Goal: Transaction & Acquisition: Purchase product/service

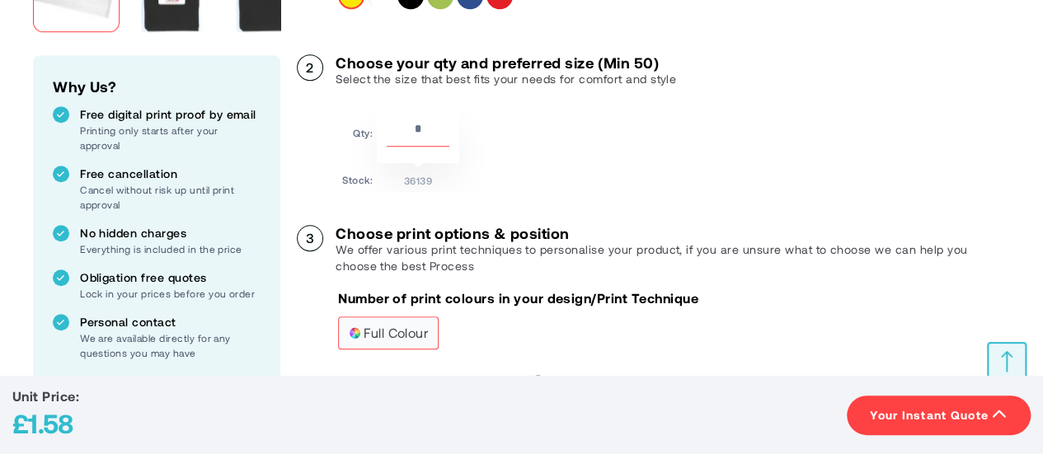
scroll to position [577, 0]
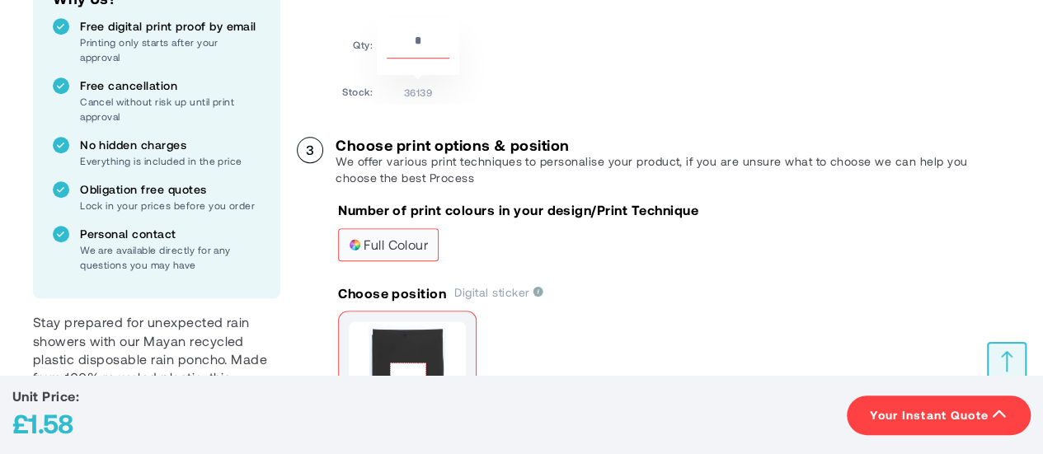
drag, startPoint x: 431, startPoint y: 40, endPoint x: 383, endPoint y: 34, distance: 49.1
click at [387, 34] on input "**" at bounding box center [418, 45] width 63 height 28
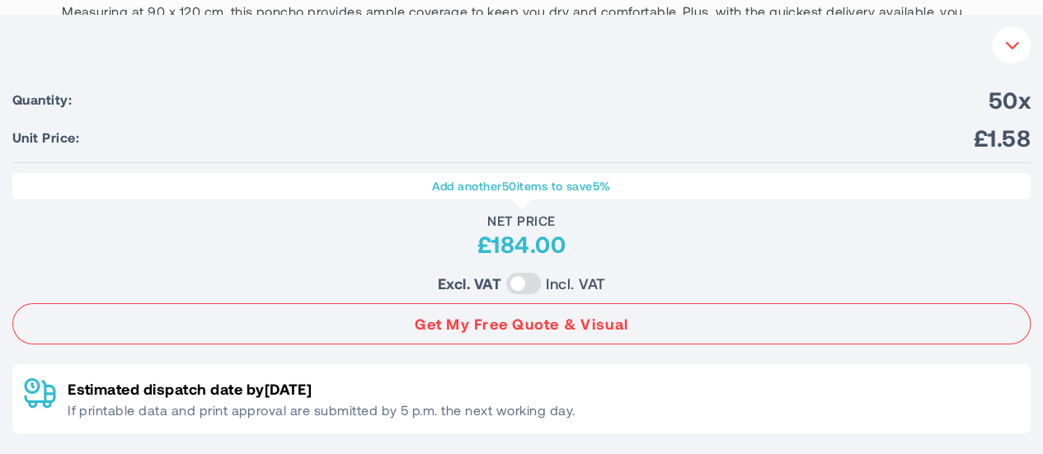
scroll to position [1566, 0]
type input "***"
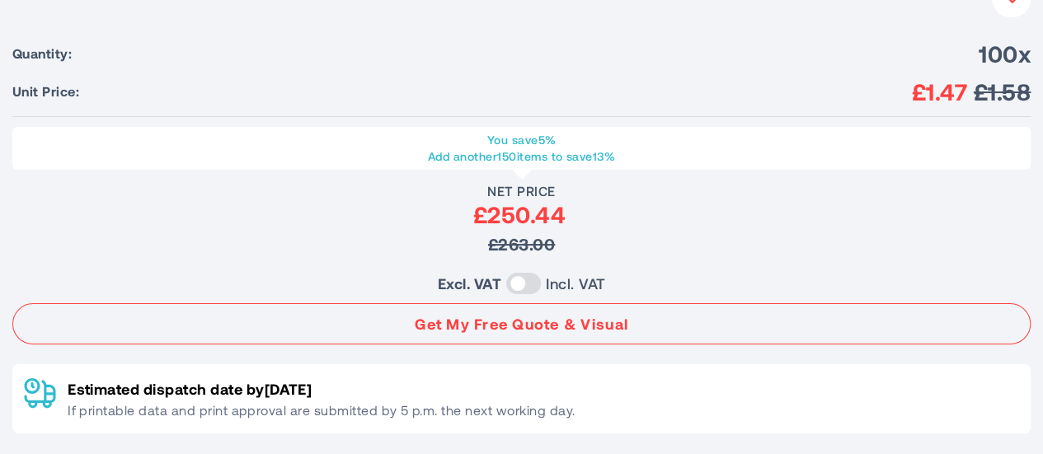
scroll to position [1401, 0]
drag, startPoint x: 909, startPoint y: 95, endPoint x: 963, endPoint y: 96, distance: 53.6
click at [963, 96] on li "Unit Price: £1.47 £1.58" at bounding box center [521, 92] width 1018 height 30
copy span "£1.47"
drag, startPoint x: 473, startPoint y: 216, endPoint x: 574, endPoint y: 221, distance: 100.7
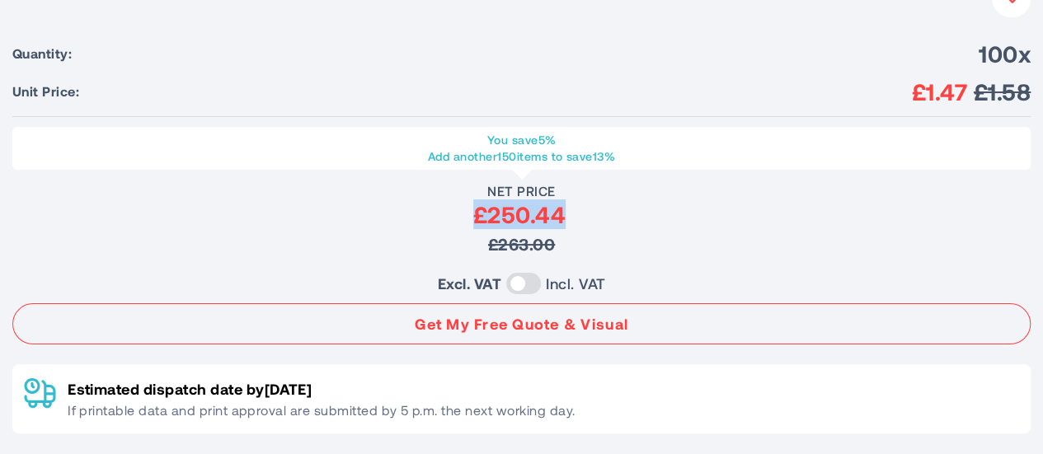
click at [574, 221] on div "£250.44" at bounding box center [519, 214] width 1014 height 30
copy div "£250.44"
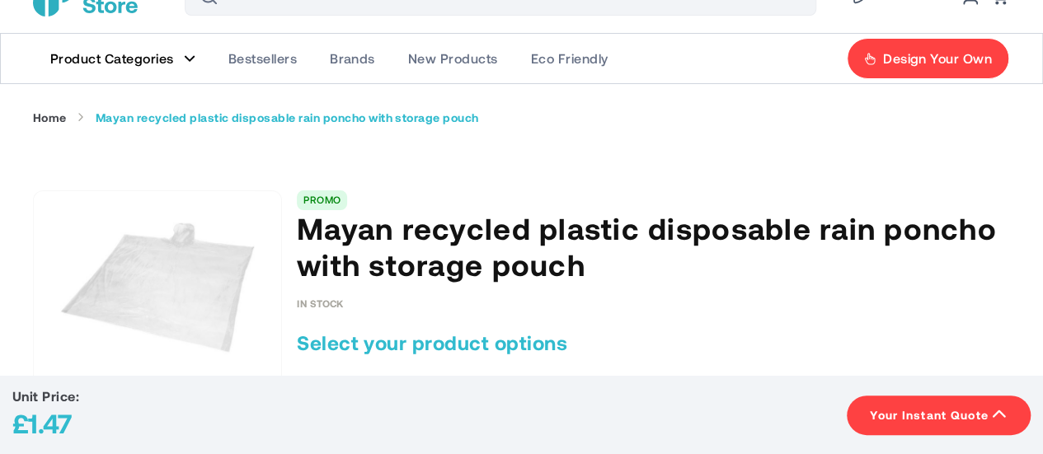
scroll to position [0, 0]
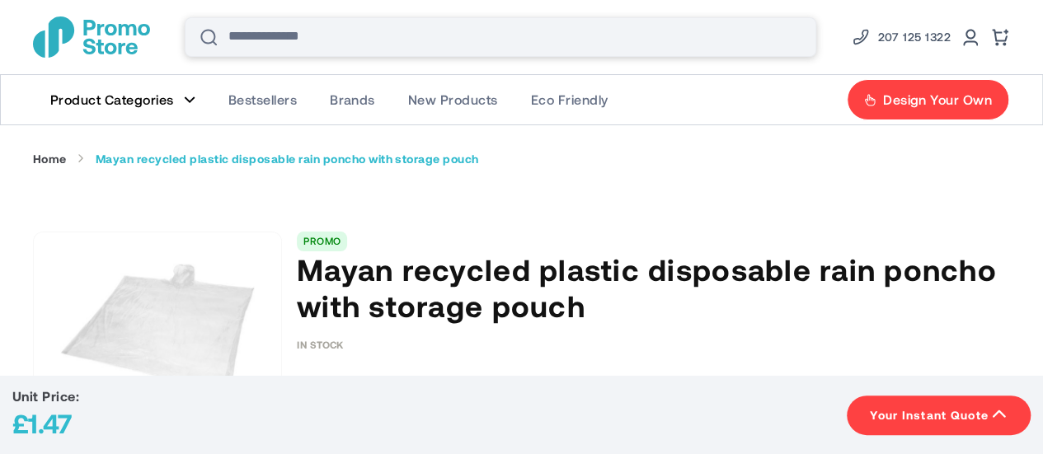
click at [311, 31] on input "Search" at bounding box center [500, 37] width 631 height 40
type input "***"
click at [343, 29] on input "Search" at bounding box center [500, 37] width 631 height 40
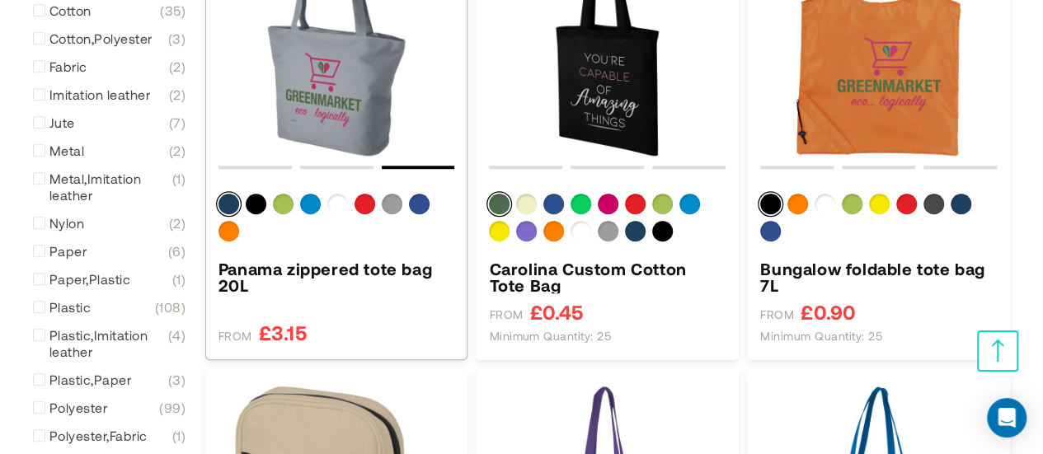
scroll to position [412, 0]
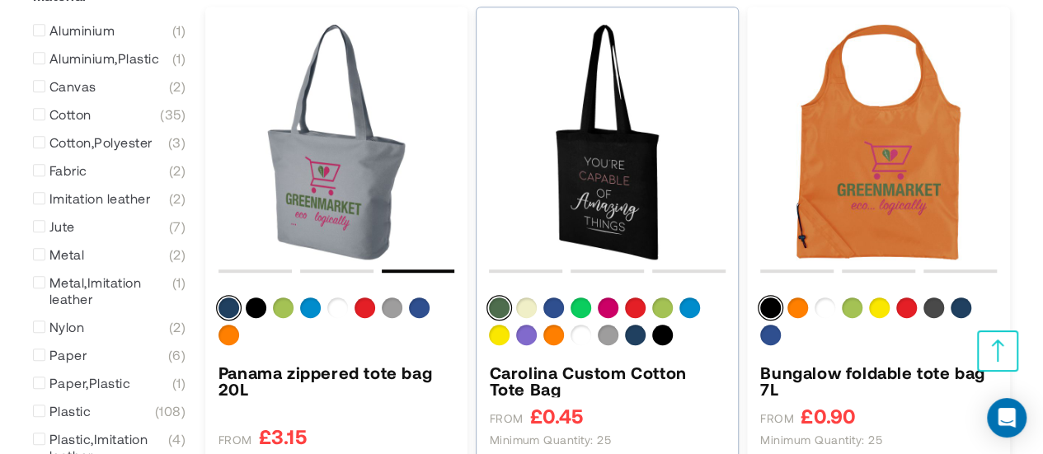
click at [606, 207] on img "Carolina Custom Cotton Tote Bag" at bounding box center [607, 142] width 237 height 237
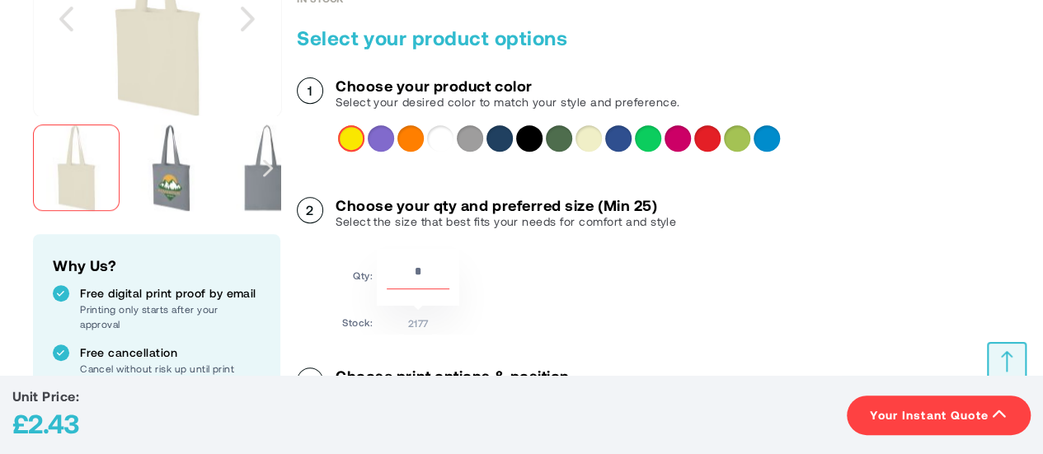
scroll to position [412, 0]
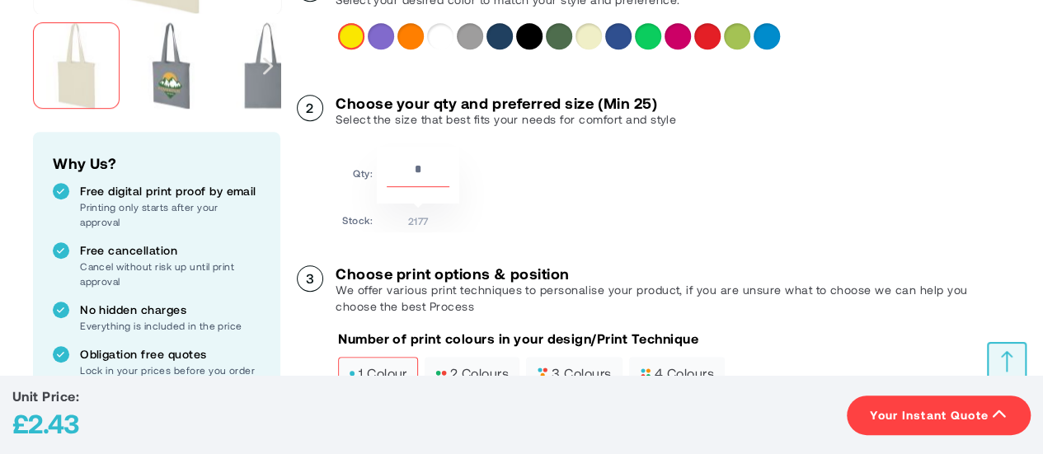
click at [415, 174] on input "**" at bounding box center [418, 173] width 63 height 28
type input "***"
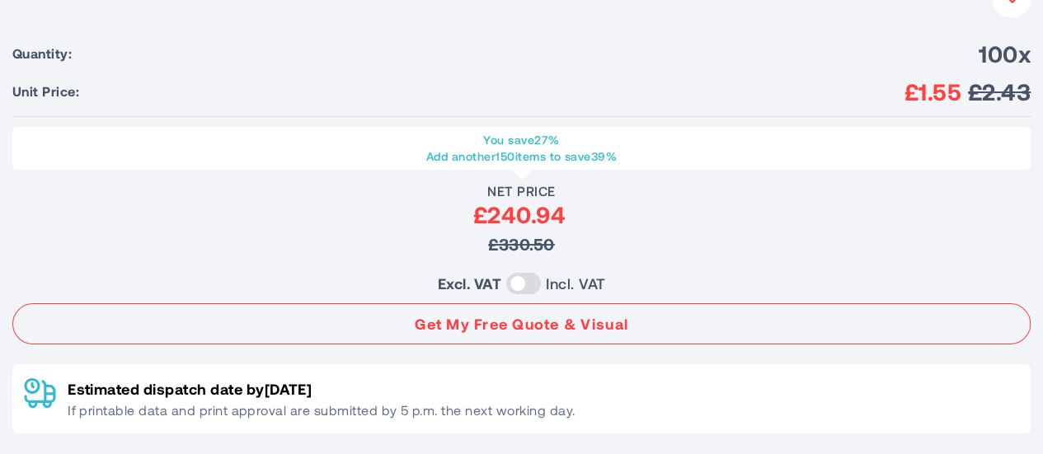
scroll to position [1072, 0]
drag, startPoint x: 899, startPoint y: 90, endPoint x: 958, endPoint y: 90, distance: 59.4
click at [958, 90] on li "Unit Price: £1.55 £2.43" at bounding box center [521, 92] width 1018 height 30
copy span "£1.55"
click at [844, 150] on p "Add another 150 items to save 39%" at bounding box center [522, 156] width 1002 height 16
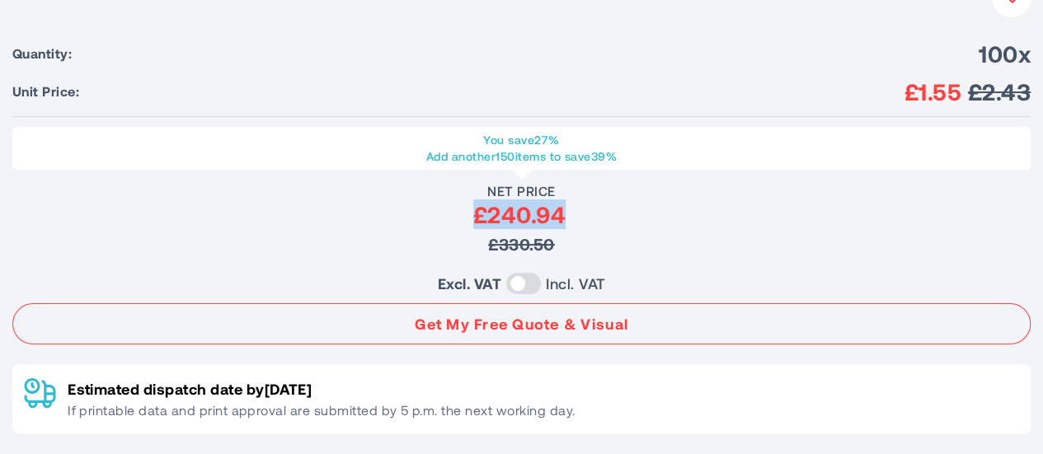
drag, startPoint x: 496, startPoint y: 215, endPoint x: 579, endPoint y: 224, distance: 82.9
click at [579, 224] on div "£240.94" at bounding box center [519, 214] width 1014 height 30
copy div "£240.94"
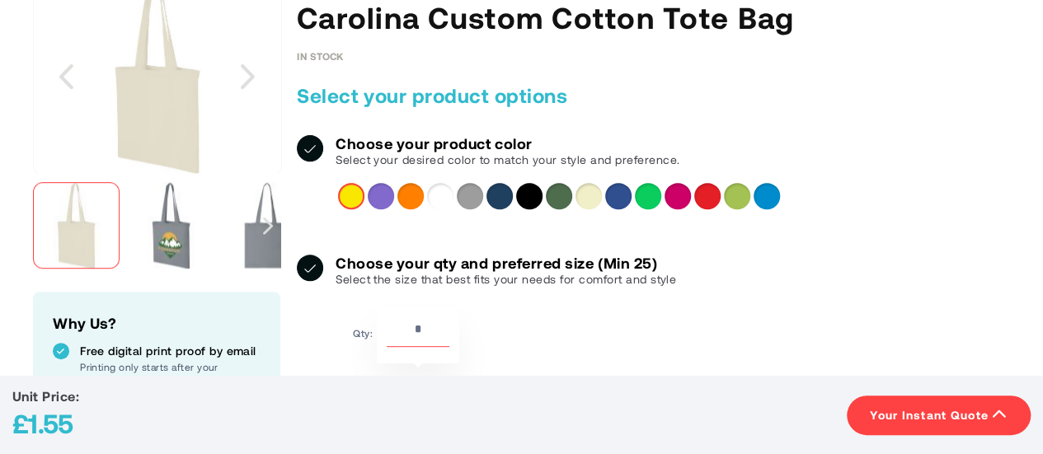
scroll to position [0, 0]
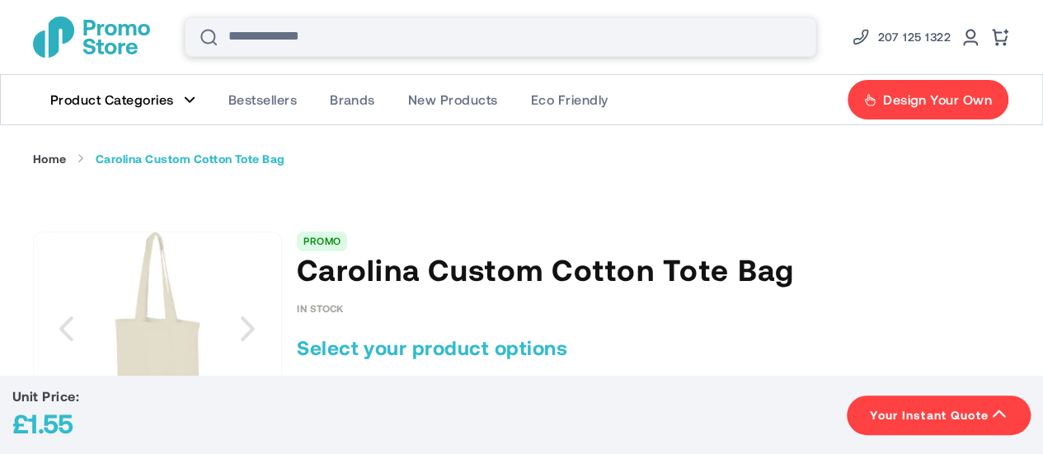
click at [285, 34] on input "Search" at bounding box center [500, 37] width 631 height 40
type input "***"
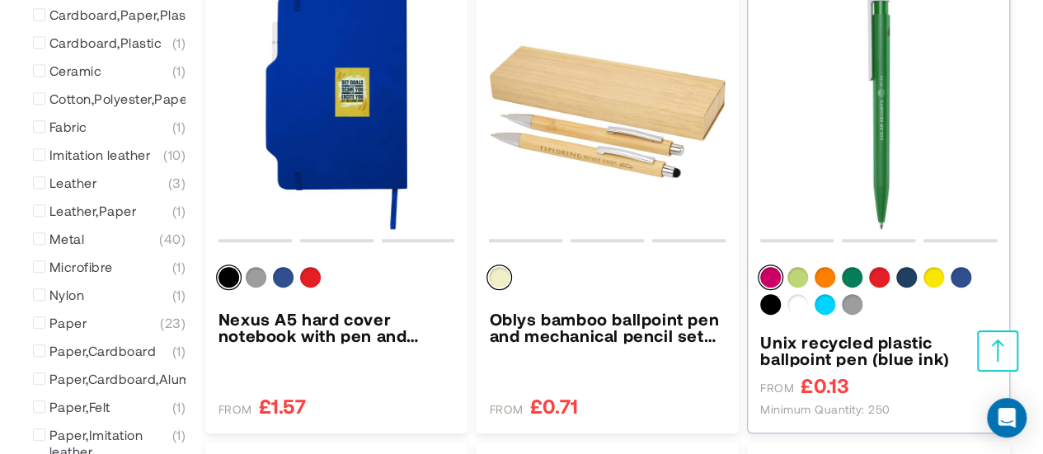
scroll to position [577, 0]
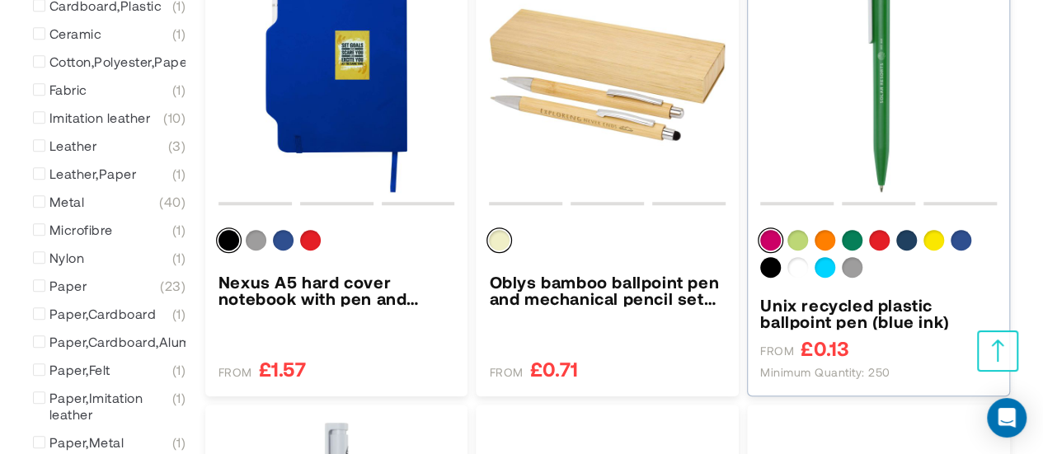
click at [875, 111] on img "Unix recycled plastic ballpoint pen (blue ink)" at bounding box center [878, 74] width 237 height 237
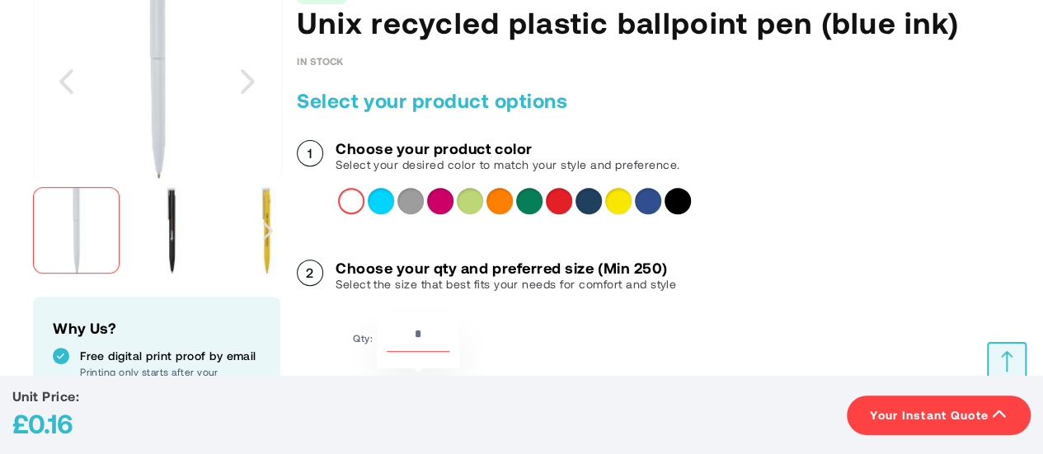
scroll to position [495, 0]
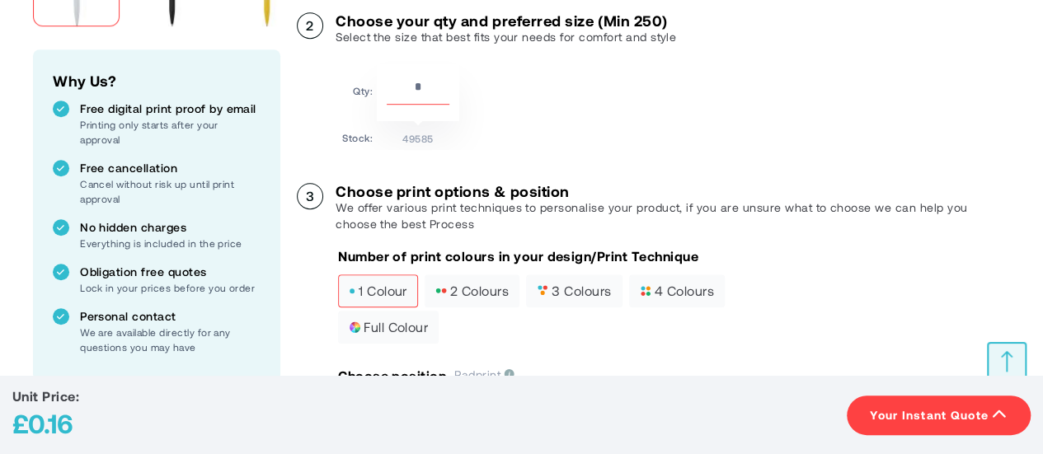
click at [430, 79] on input "***" at bounding box center [418, 91] width 63 height 28
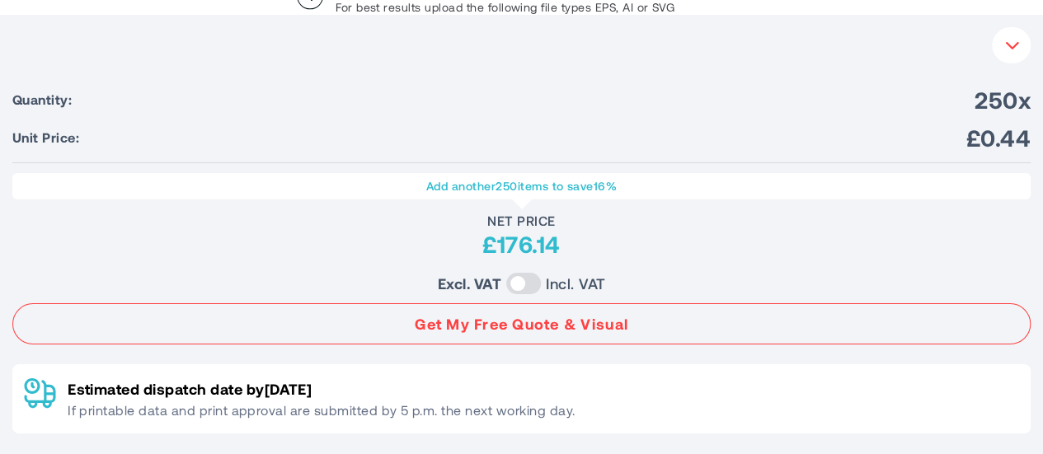
scroll to position [1154, 0]
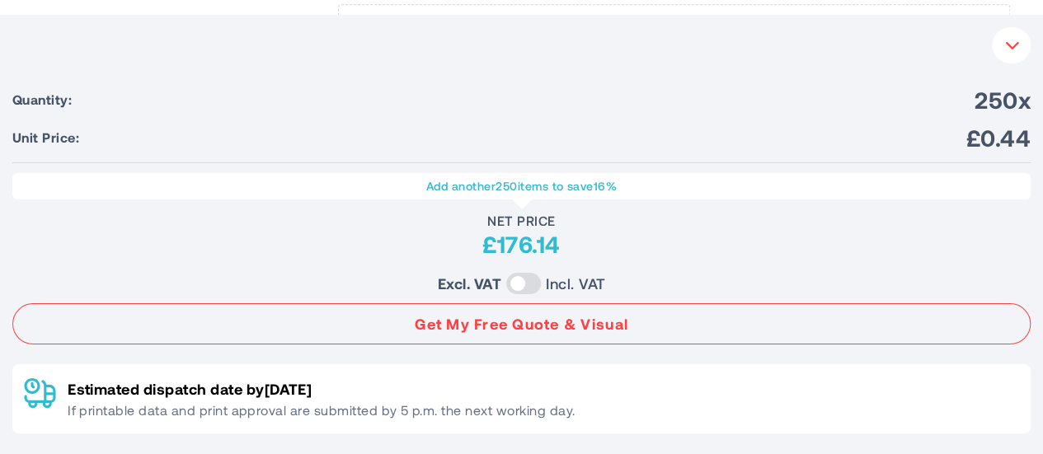
click at [1016, 44] on body "Please wait... The store will not work correctly when cookies are disabled. Ski…" at bounding box center [521, 360] width 1043 height 3029
click at [1016, 53] on icon "button" at bounding box center [1013, 45] width 16 height 15
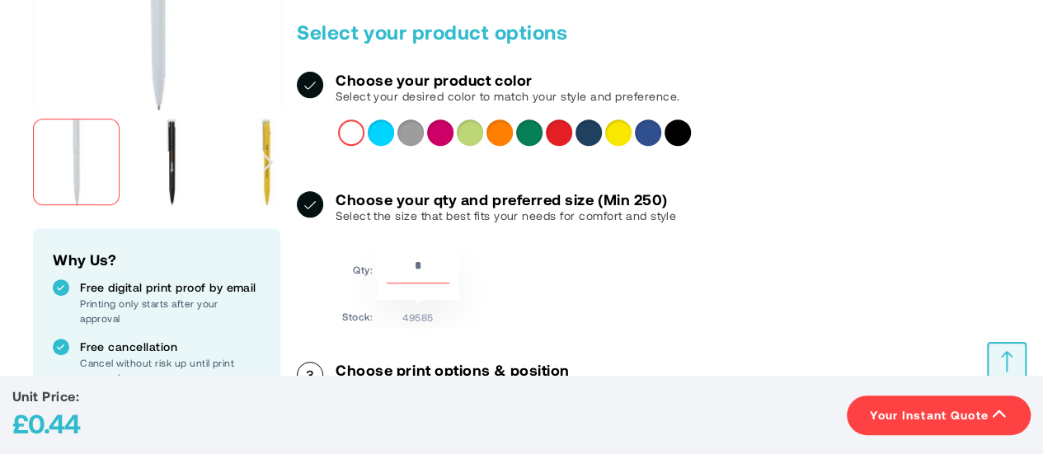
scroll to position [247, 0]
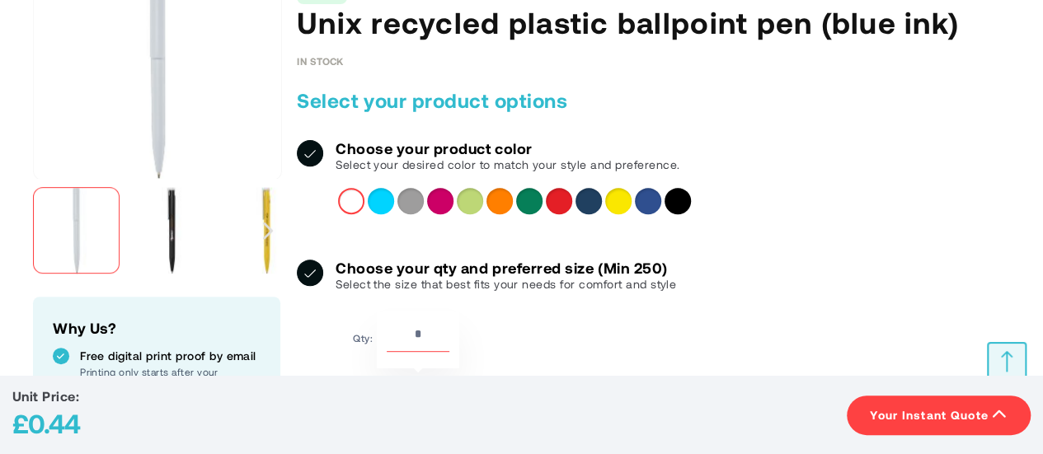
drag, startPoint x: 431, startPoint y: 337, endPoint x: 413, endPoint y: 337, distance: 18.1
click at [413, 337] on input "***" at bounding box center [418, 338] width 63 height 28
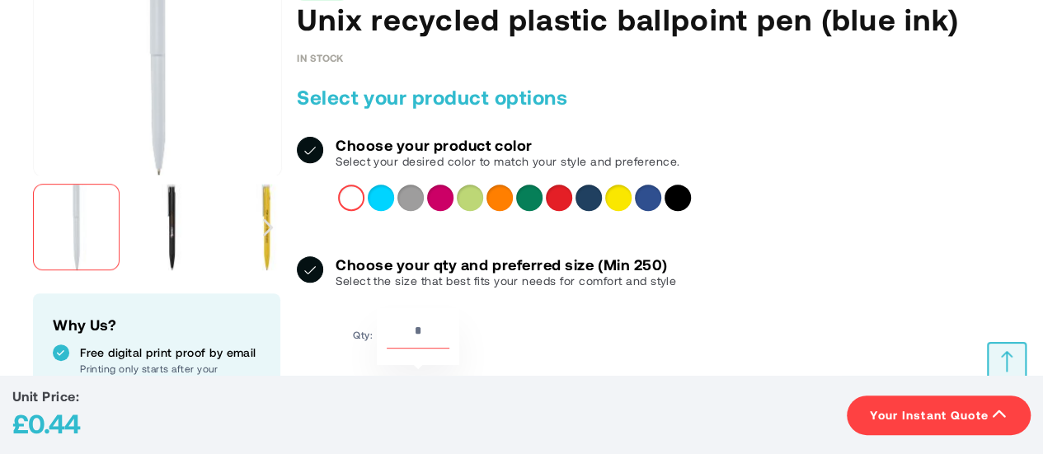
scroll to position [344, 0]
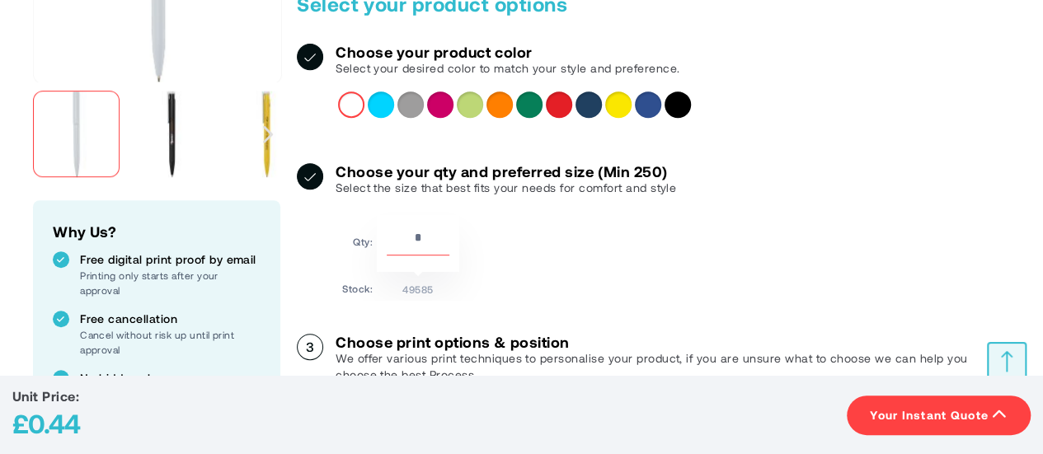
type input "***"
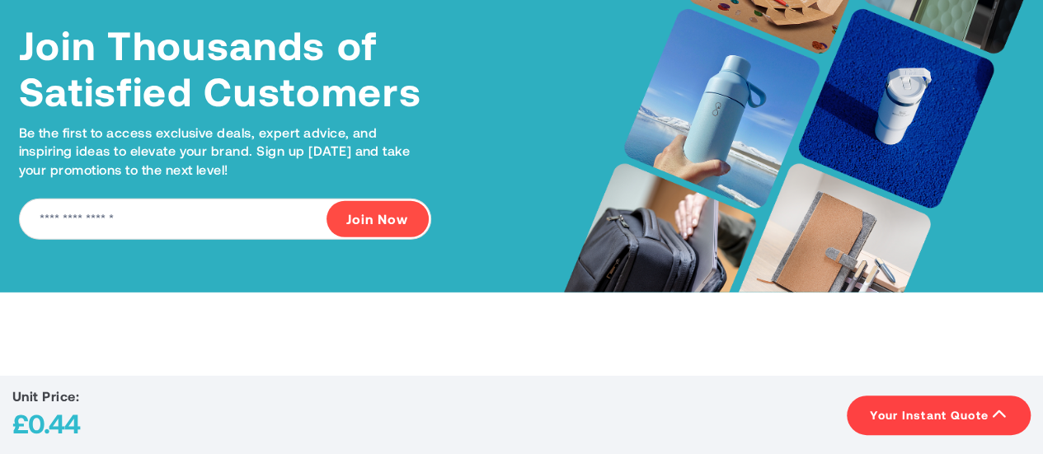
scroll to position [2075, 0]
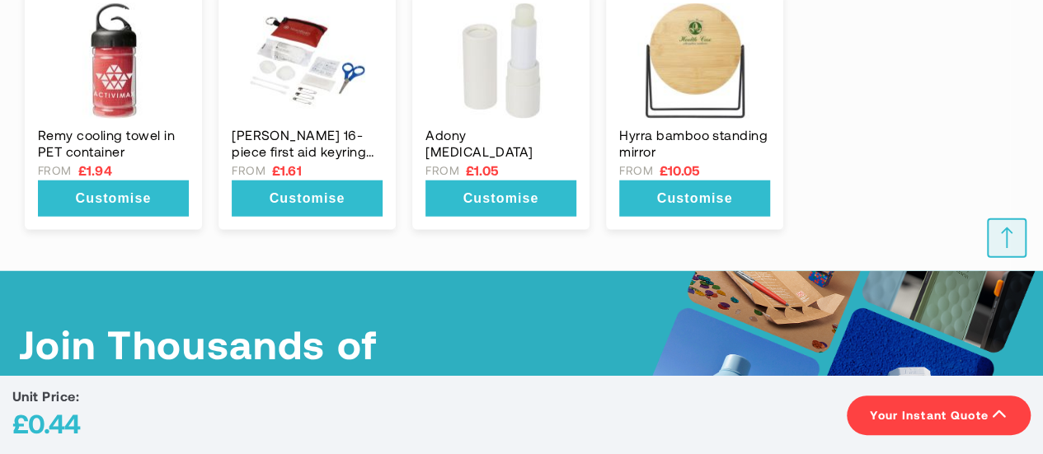
click at [877, 416] on span "Your Instant Quote" at bounding box center [929, 415] width 119 height 16
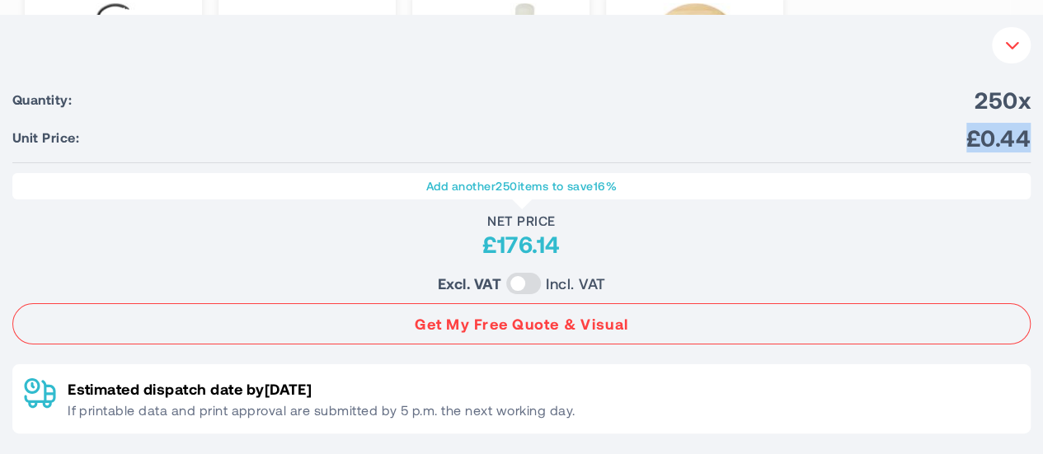
drag, startPoint x: 968, startPoint y: 134, endPoint x: 1039, endPoint y: 154, distance: 73.6
click at [1039, 154] on div "Your Instant Quote Unit Price: £0.44 Your Instant Quote Quantity: 250x Unit Pri…" at bounding box center [521, 234] width 1043 height 439
copy span "£0.44"
drag, startPoint x: 480, startPoint y: 250, endPoint x: 566, endPoint y: 263, distance: 86.7
click at [566, 263] on div "Add another 250 items to save 16% Net Price £176.14 Excl. VAT Incl. VAT" at bounding box center [521, 234] width 1018 height 122
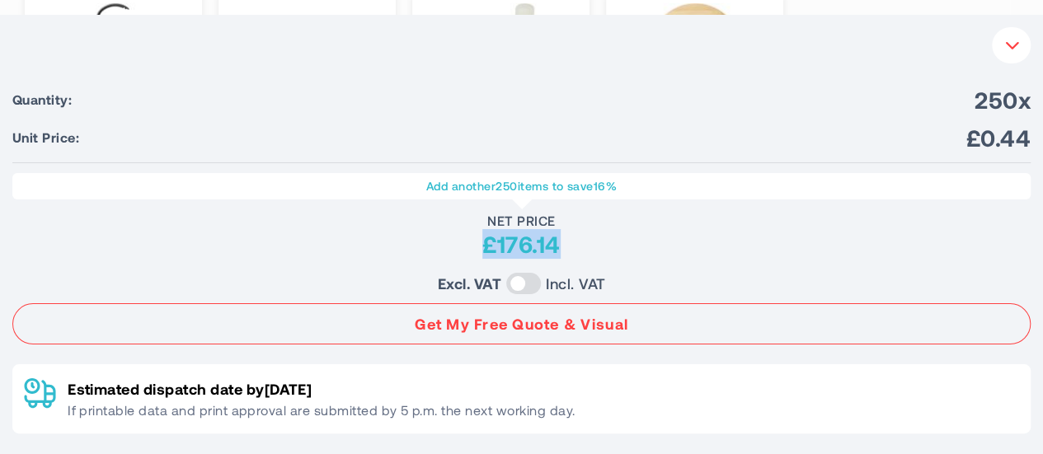
copy div "£176.14"
click at [1021, 40] on button "Your Instant Quote" at bounding box center [1011, 45] width 39 height 36
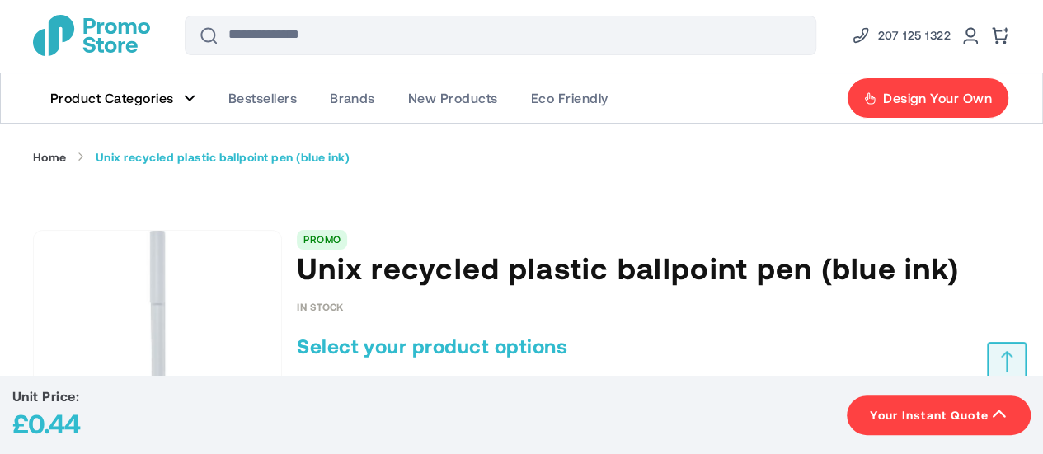
scroll to position [0, 0]
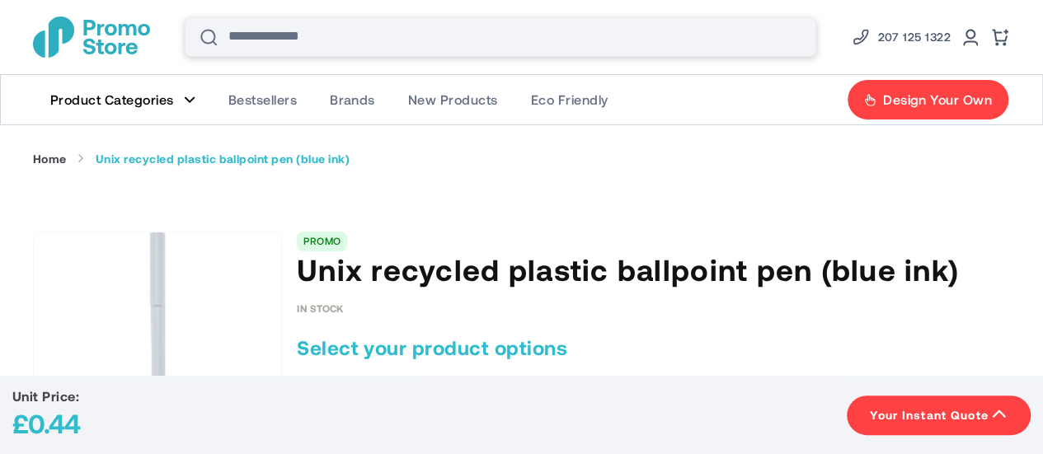
click at [335, 21] on input "Search" at bounding box center [500, 37] width 631 height 40
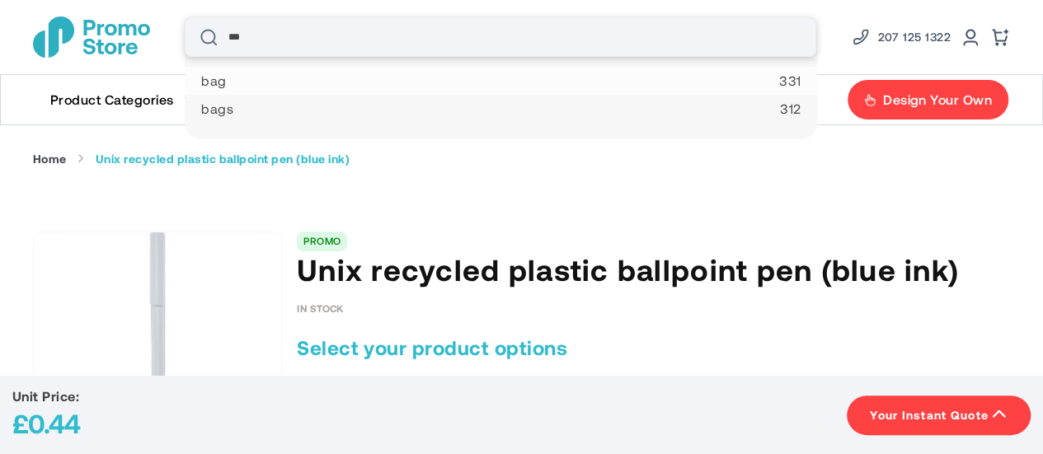
click at [260, 90] on li "bag 331" at bounding box center [501, 81] width 632 height 28
type input "***"
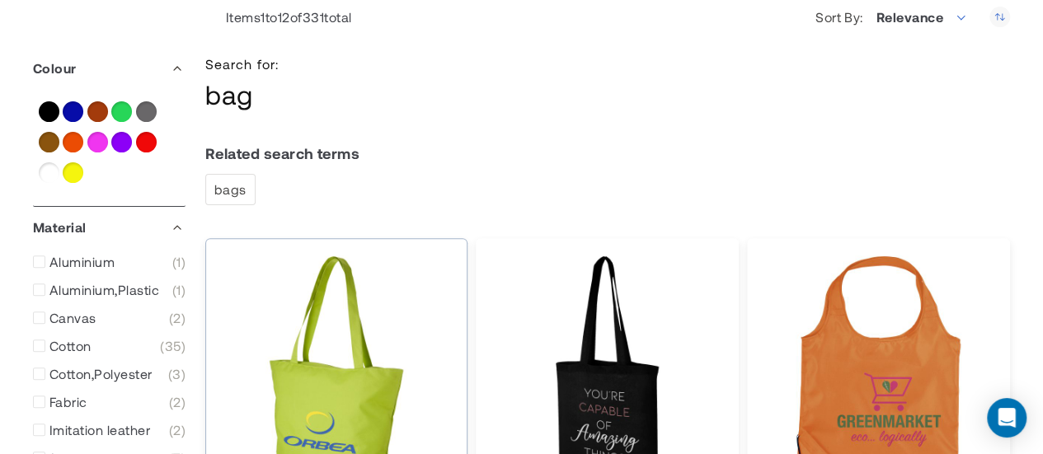
scroll to position [247, 0]
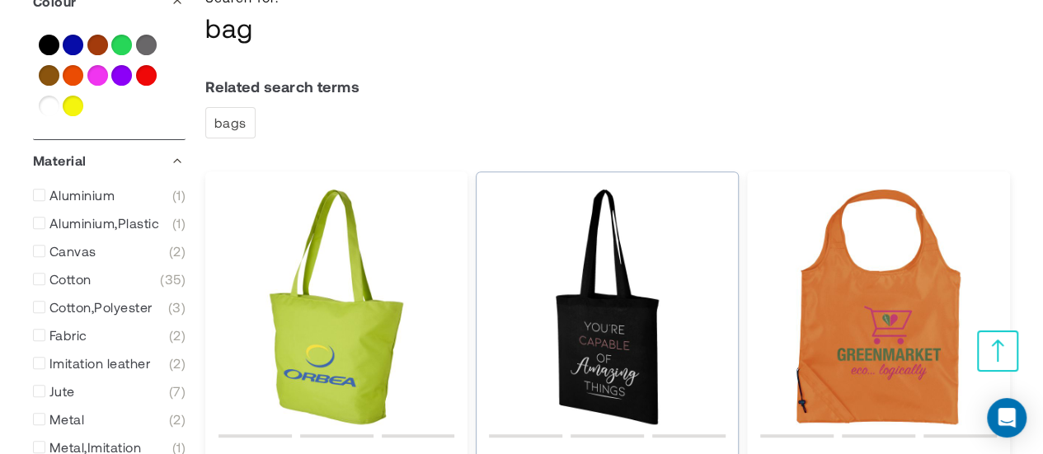
click at [572, 364] on img "Carolina Custom Cotton Tote Bag" at bounding box center [607, 307] width 237 height 237
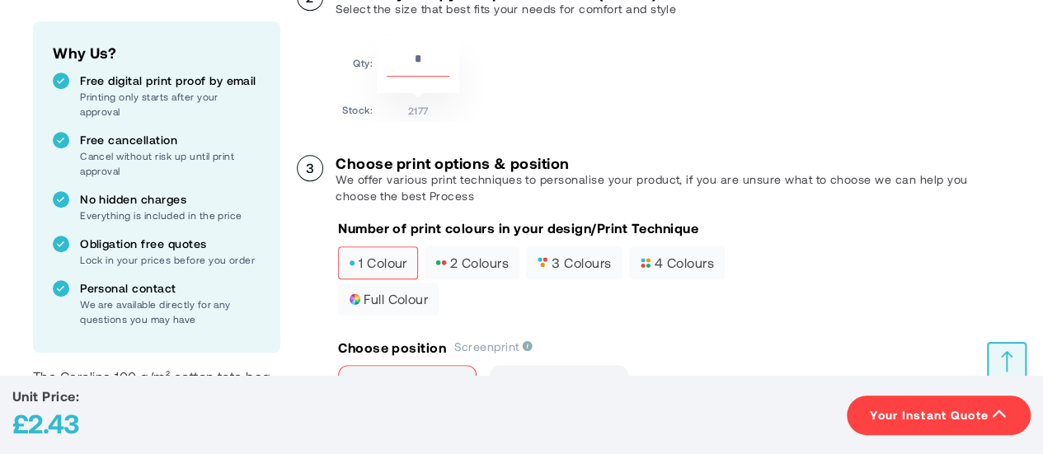
scroll to position [495, 0]
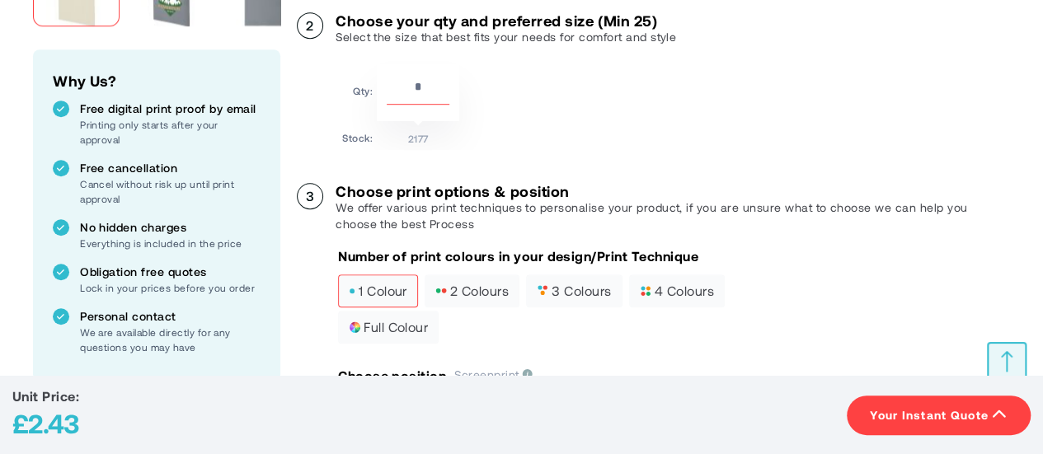
click at [434, 87] on input "**" at bounding box center [418, 91] width 63 height 28
type input "***"
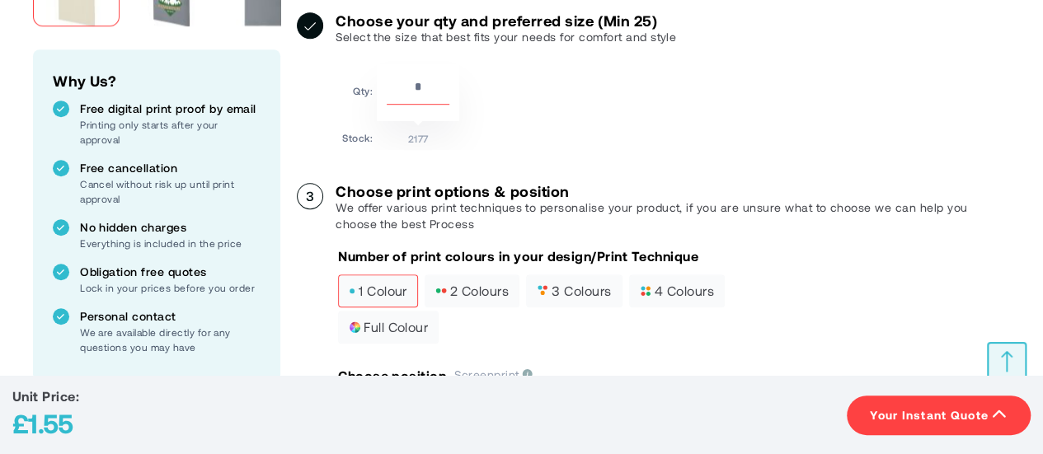
click at [296, 406] on div "Unit Price: £1.55 Your Instant Quote" at bounding box center [521, 415] width 1018 height 54
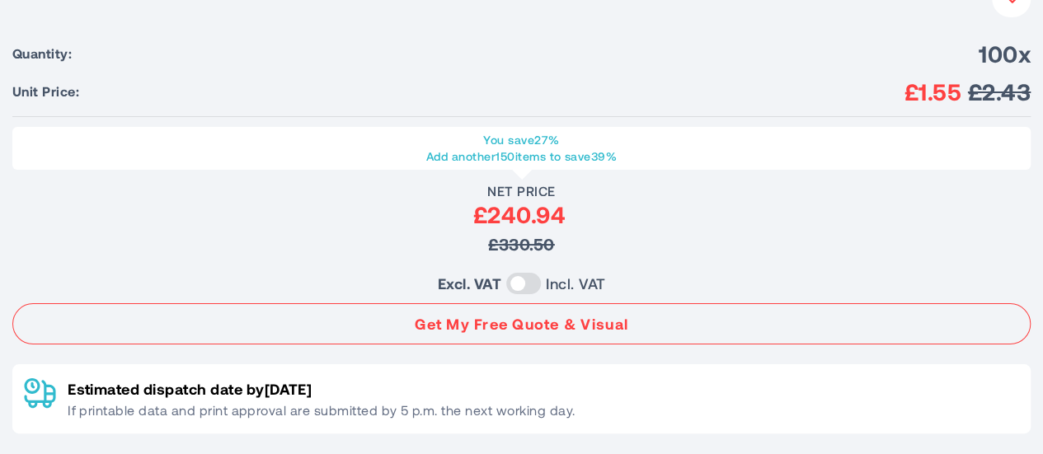
scroll to position [1814, 0]
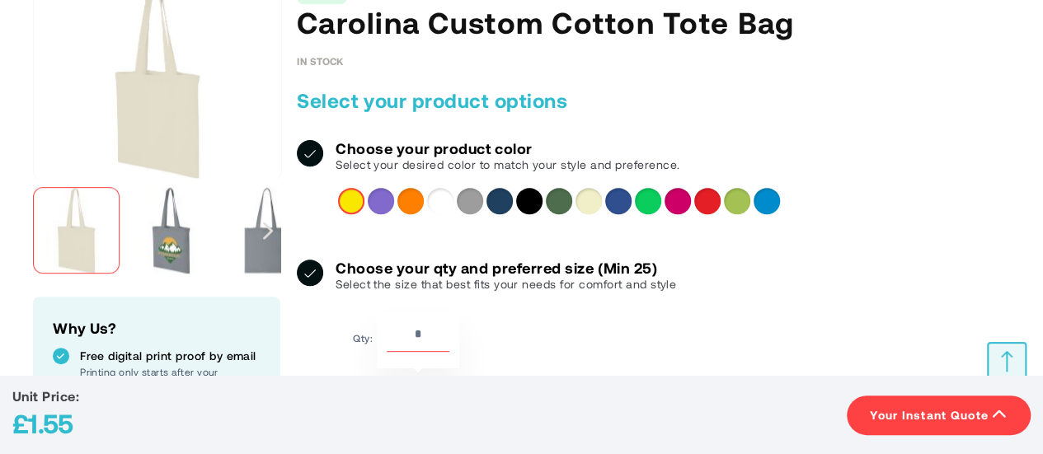
scroll to position [0, 0]
